Goal: Information Seeking & Learning: Find specific page/section

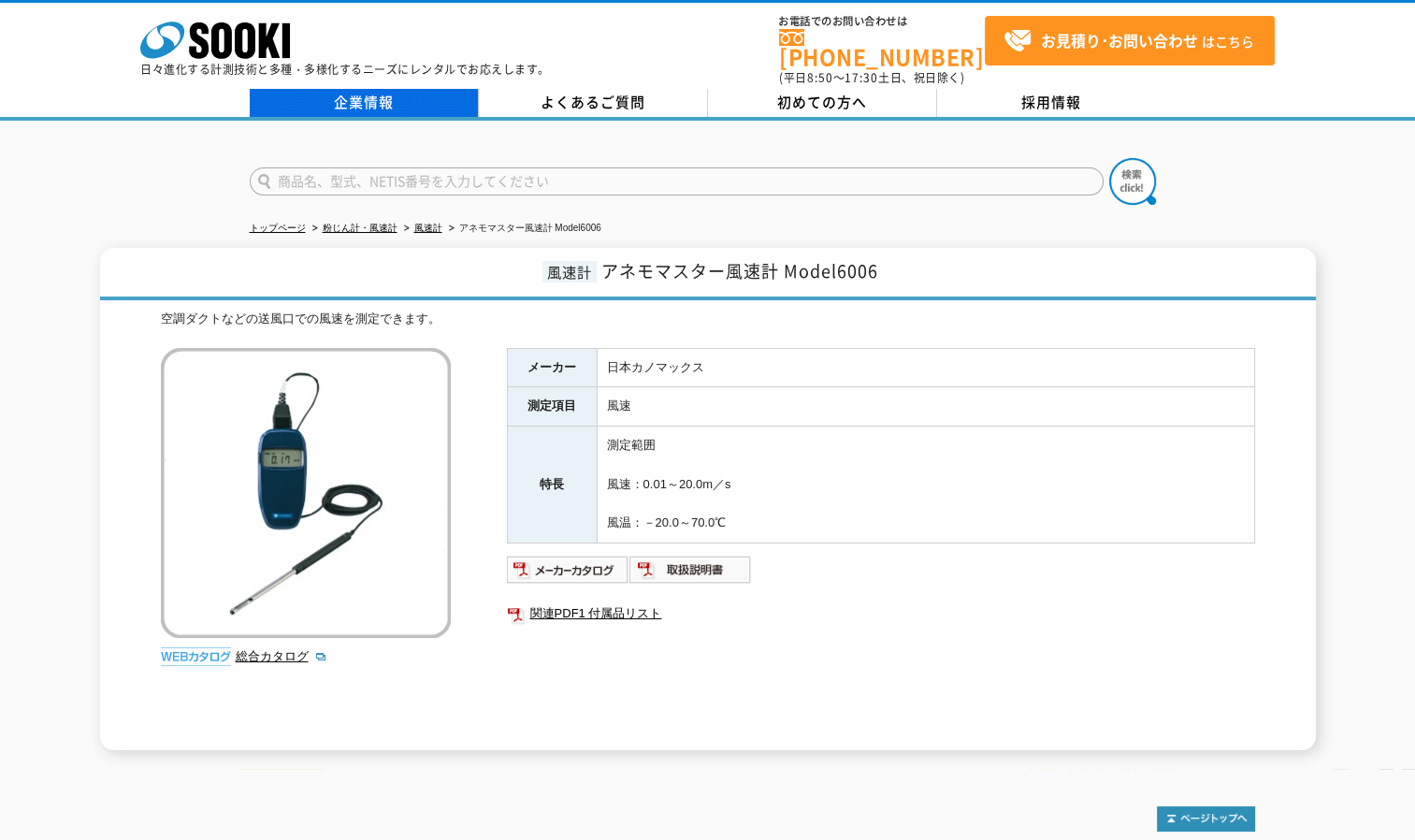
click at [367, 88] on link "企業情報" at bounding box center [364, 102] width 229 height 28
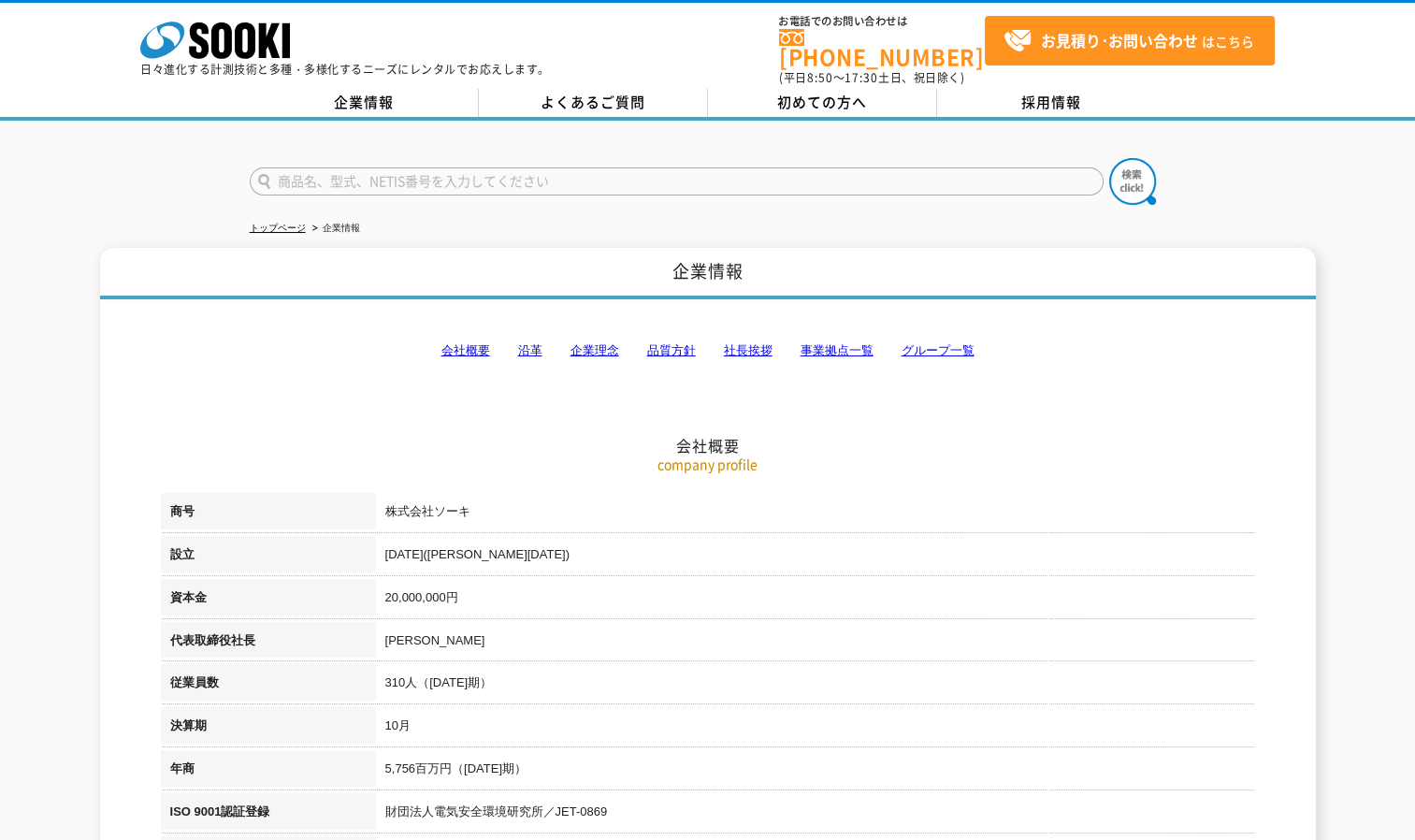
click at [341, 167] on input "text" at bounding box center [676, 181] width 854 height 28
type input "振動系"
click at [1109, 158] on button at bounding box center [1132, 182] width 47 height 47
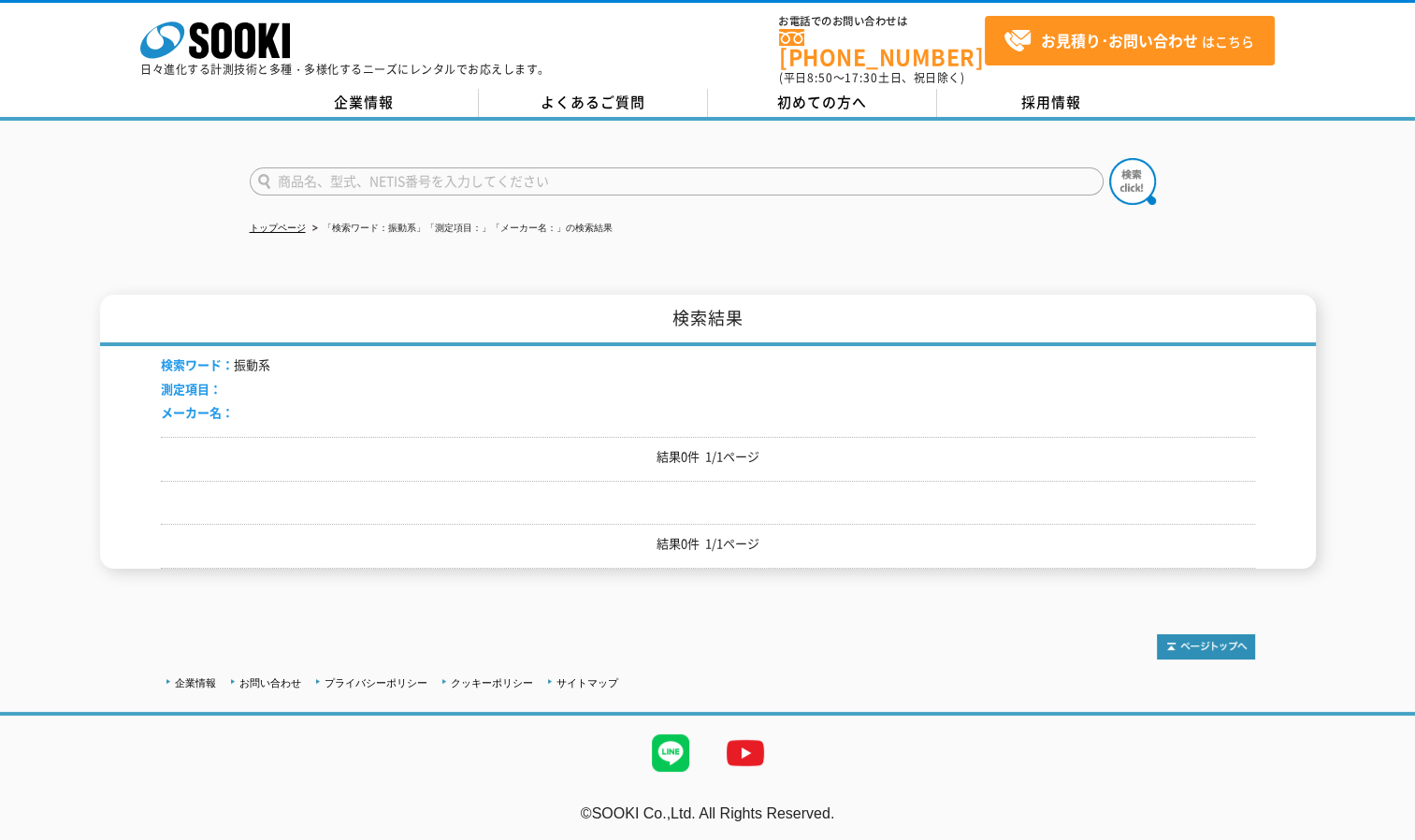
click at [338, 174] on input "text" at bounding box center [676, 181] width 854 height 28
type input "振動計"
click at [1109, 158] on button at bounding box center [1132, 182] width 47 height 47
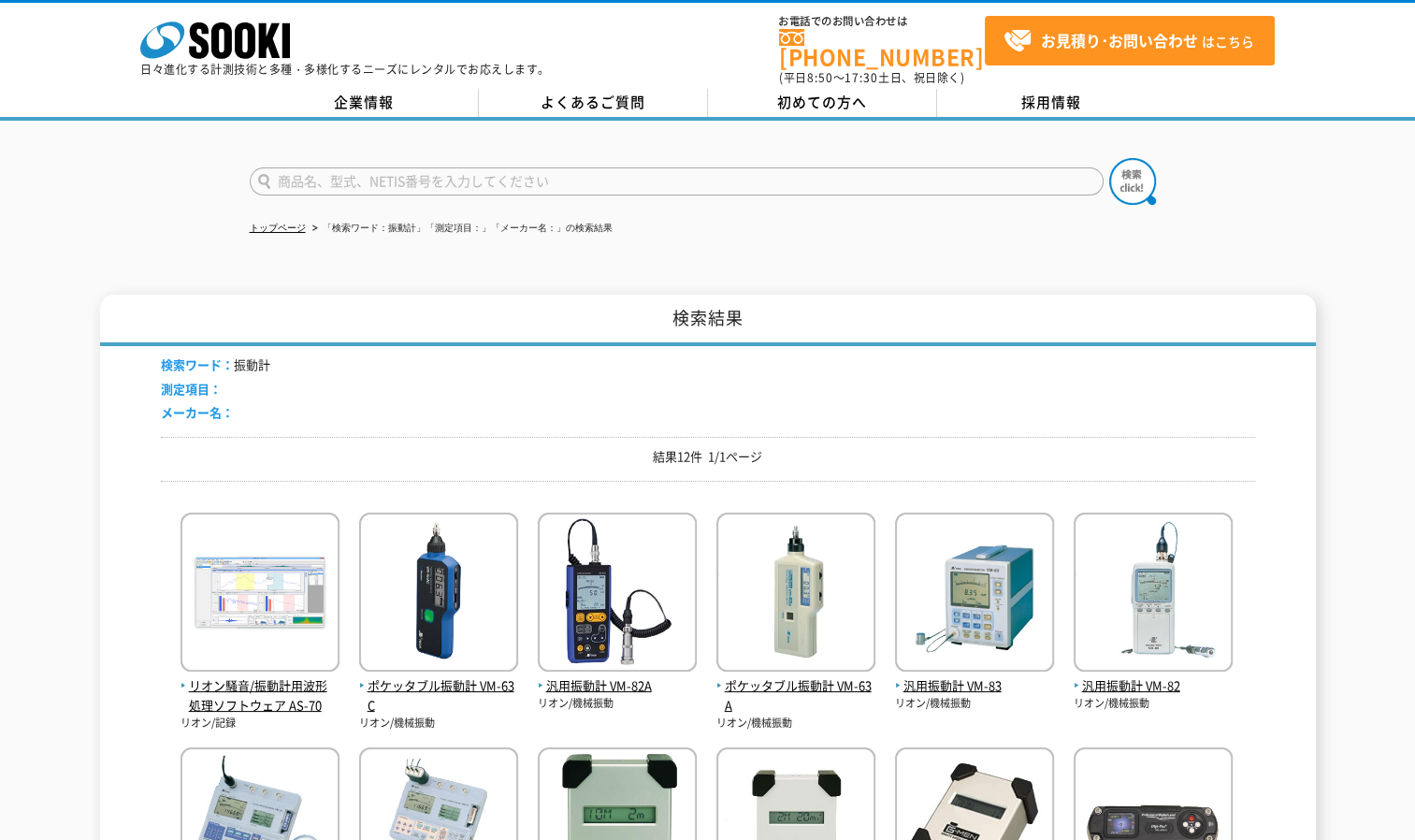
click at [374, 170] on input "text" at bounding box center [676, 181] width 854 height 28
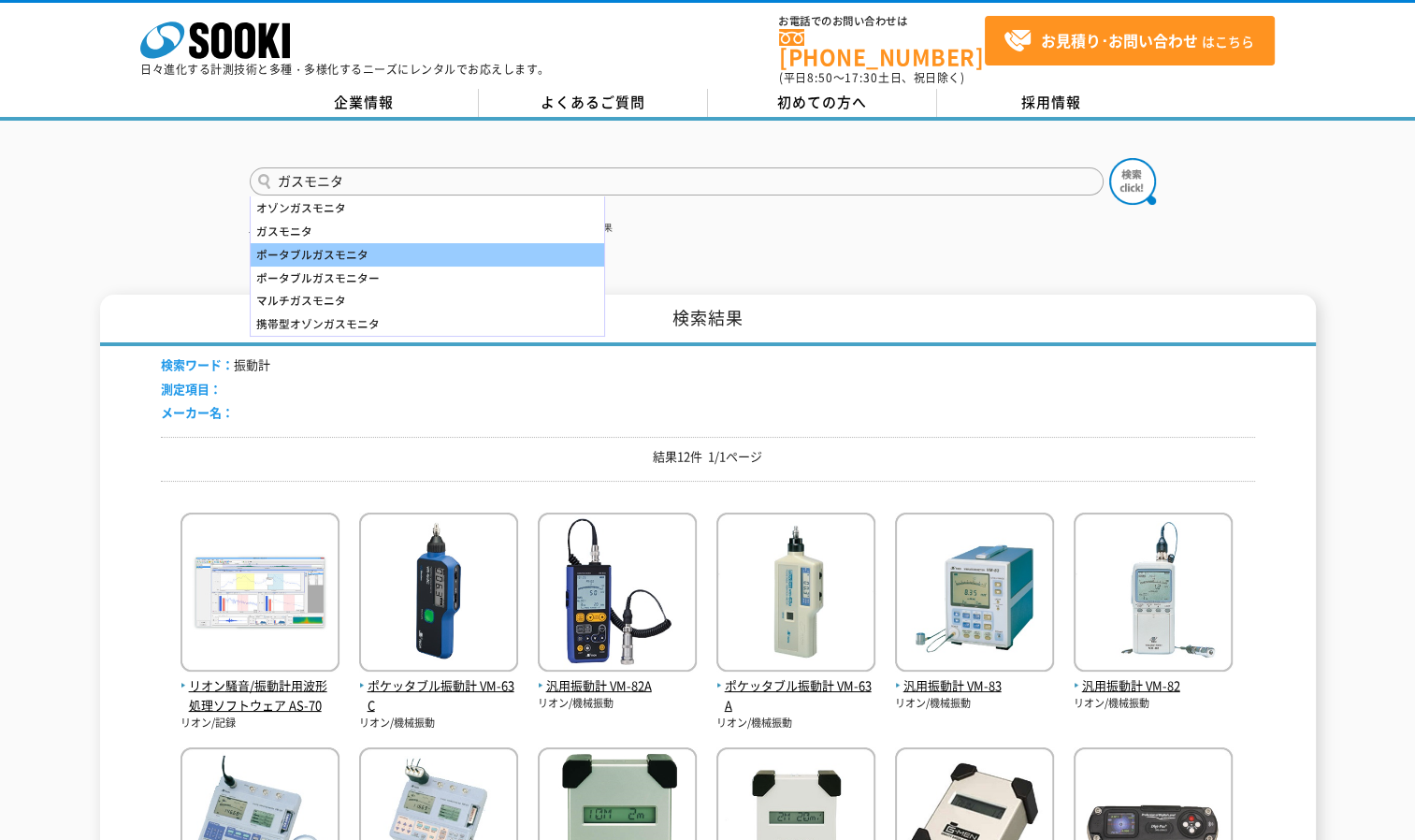
click at [352, 243] on div "ポータブルガスモニタ" at bounding box center [427, 254] width 354 height 23
type input "ポータブルガスモニタ"
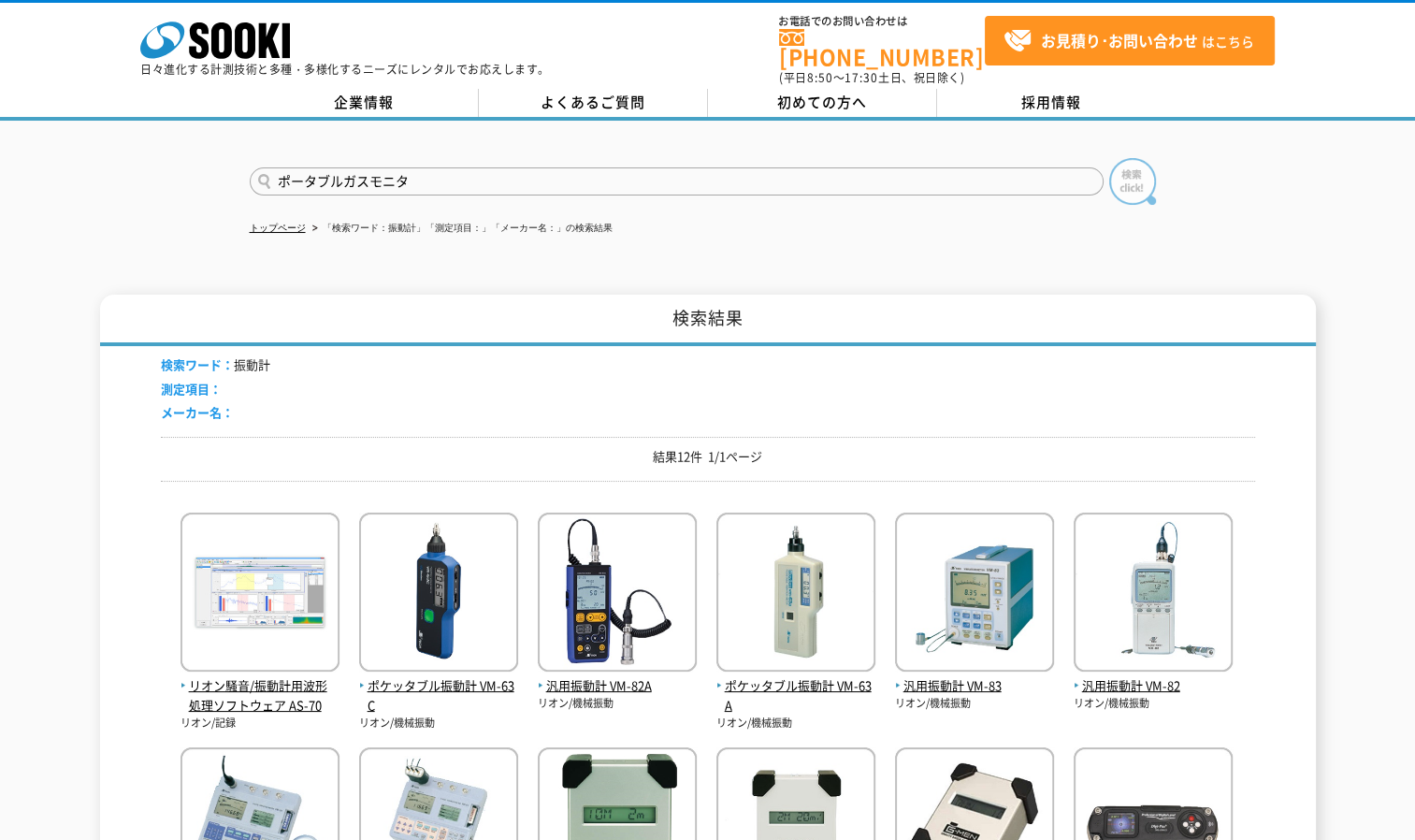
click at [1137, 170] on img at bounding box center [1132, 182] width 47 height 47
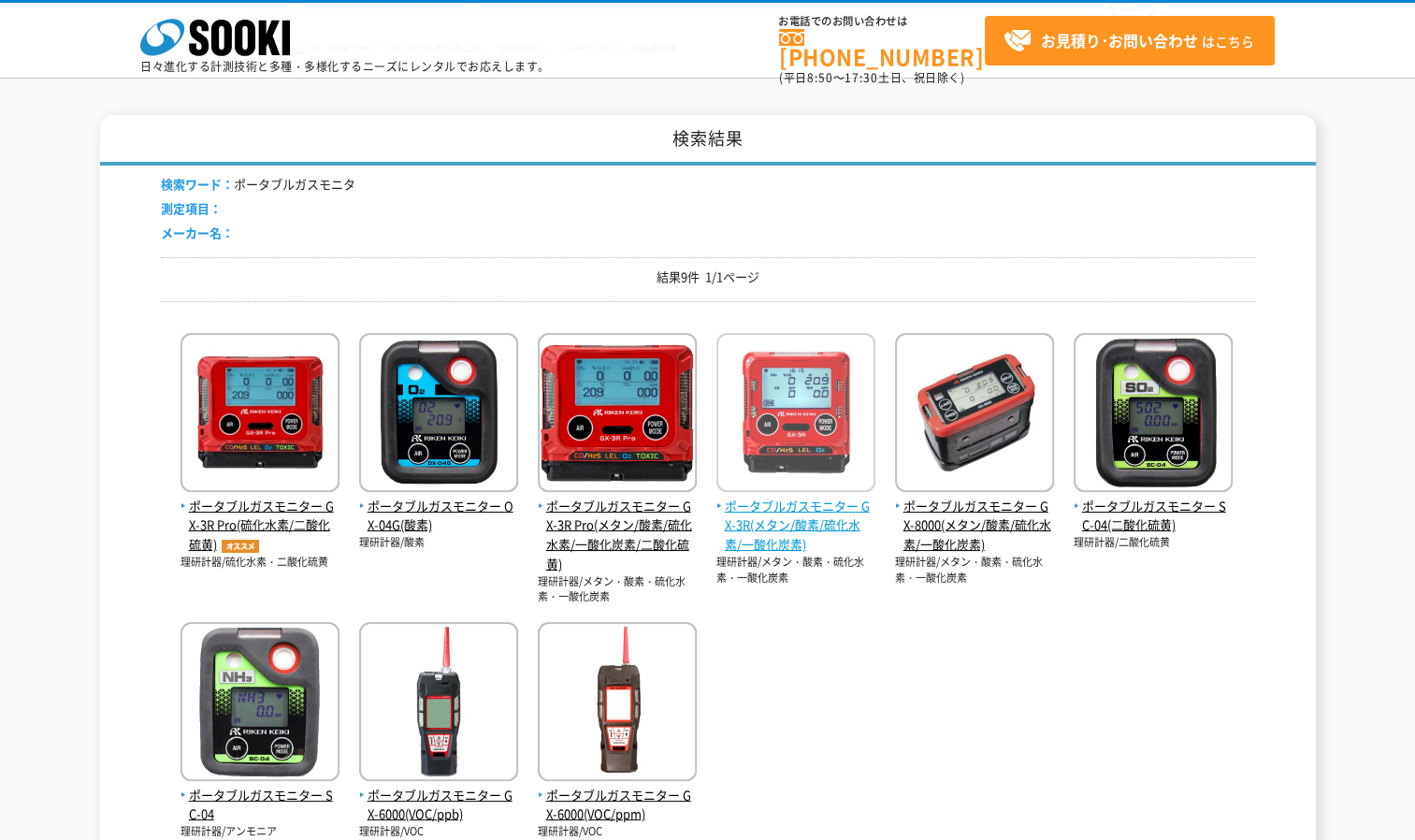
scroll to position [187, 0]
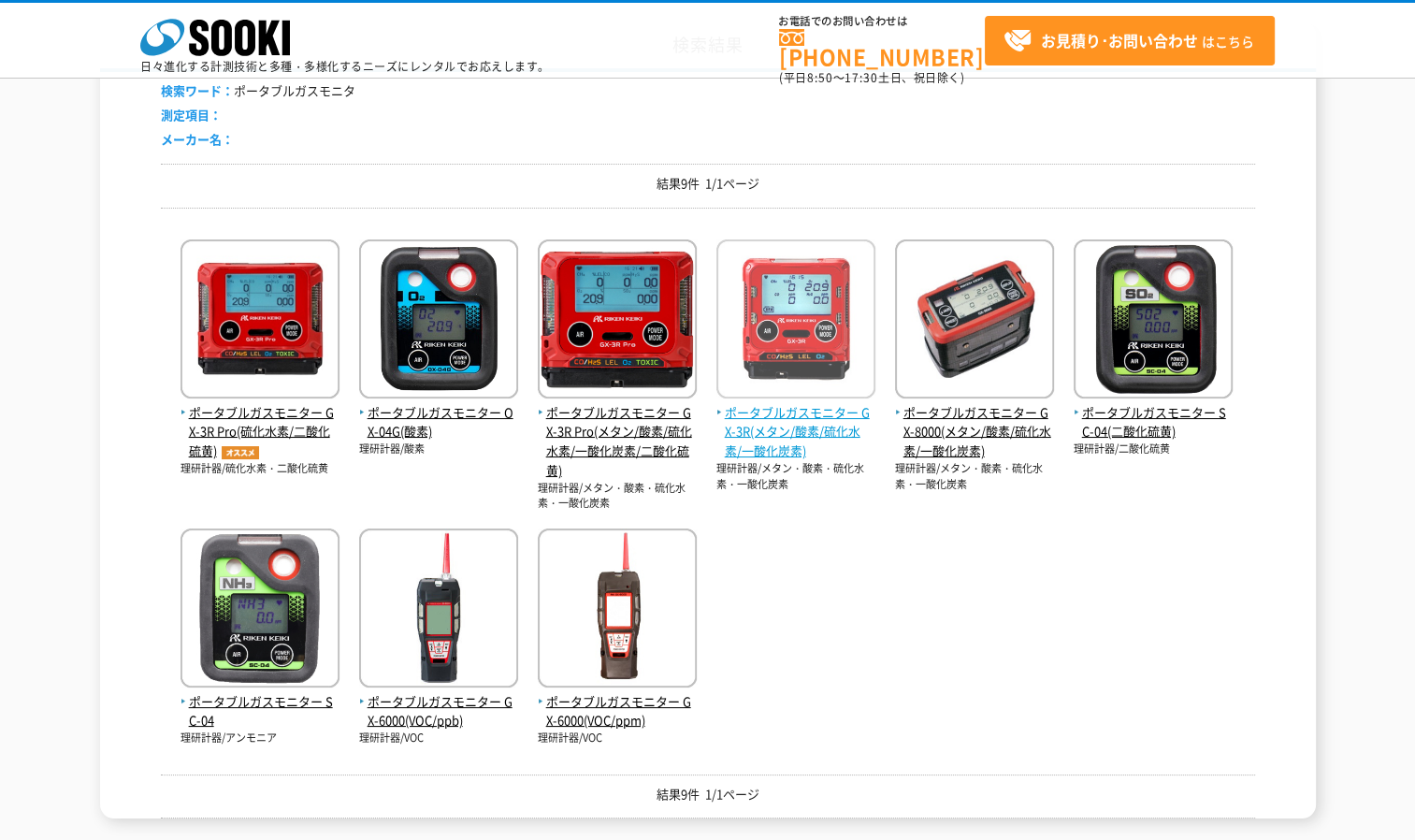
click at [787, 403] on span "ポータブルガスモニター GX-3R(メタン/酸素/硫化水素/一酸化炭素)" at bounding box center [796, 432] width 159 height 58
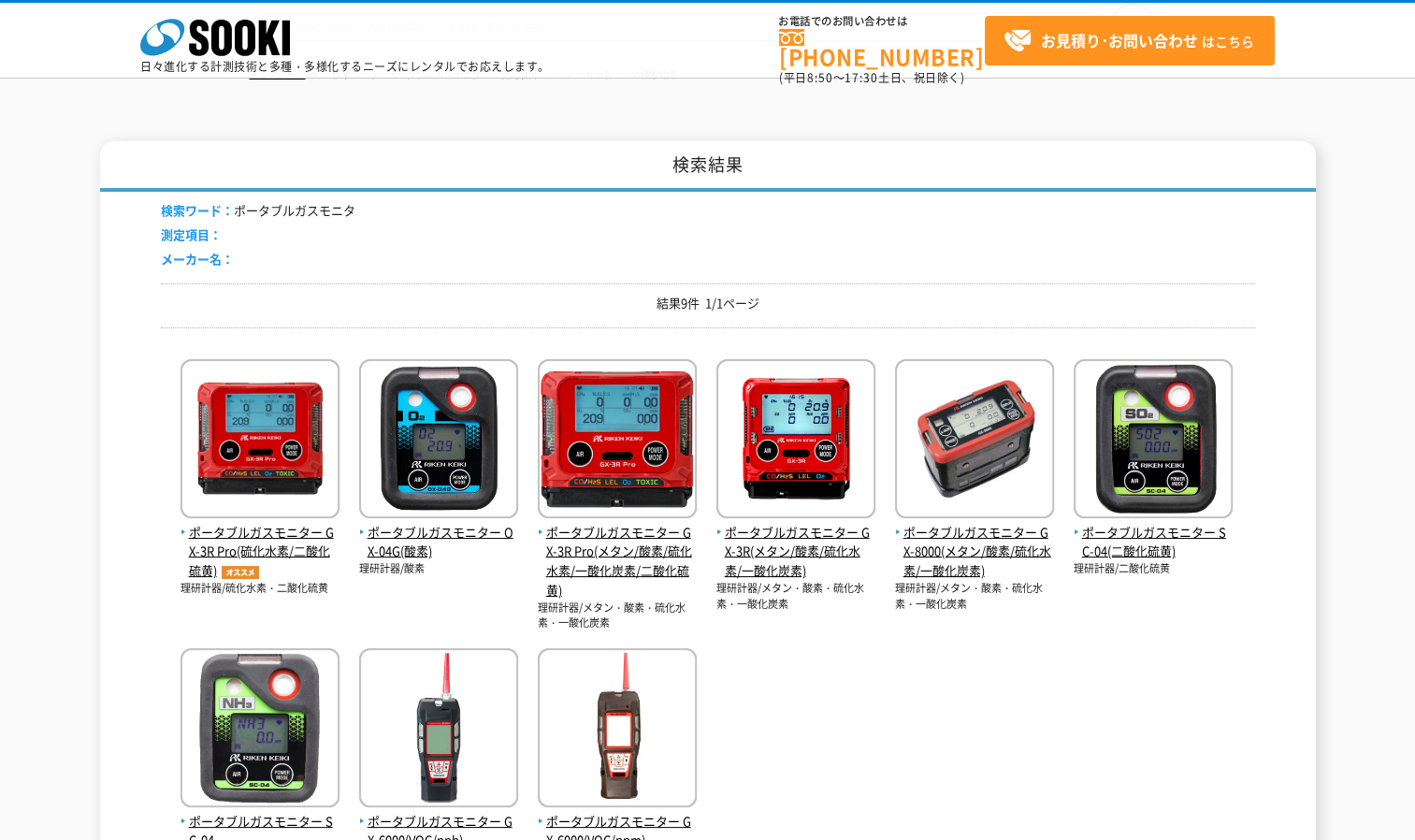
scroll to position [0, 0]
